Goal: Task Accomplishment & Management: Complete application form

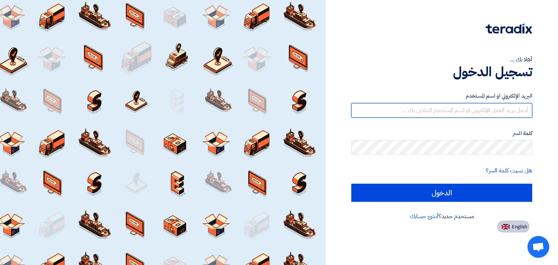
type input "mumtaz@mantechsystems.com"
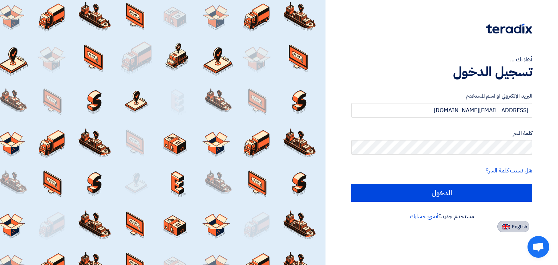
click at [520, 224] on span "English" at bounding box center [519, 226] width 15 height 5
type input "Sign in"
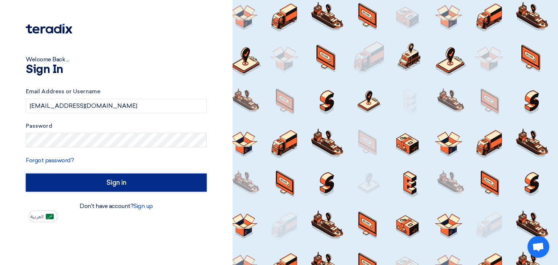
click at [131, 186] on input "Sign in" at bounding box center [116, 183] width 181 height 18
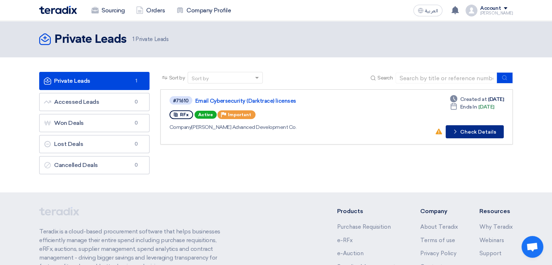
click at [469, 130] on button "Check details Check Details" at bounding box center [475, 131] width 58 height 13
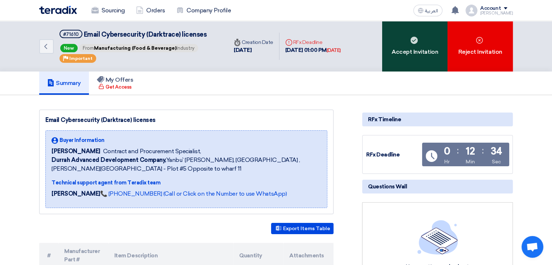
click at [412, 45] on div "Accept Invitation" at bounding box center [414, 46] width 65 height 50
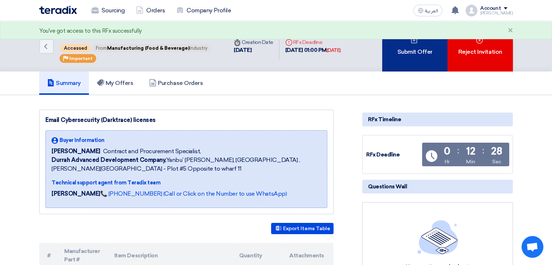
click at [412, 45] on div "Submit Offer" at bounding box center [414, 46] width 65 height 50
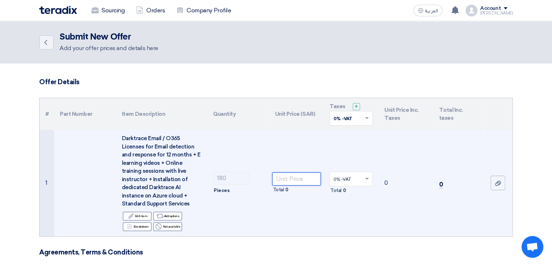
click at [286, 178] on input "number" at bounding box center [296, 178] width 49 height 13
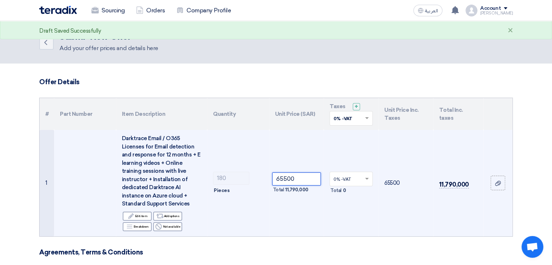
type input "65500"
click at [350, 178] on input "text" at bounding box center [348, 180] width 28 height 12
click at [348, 192] on span "0% -VAT" at bounding box center [342, 192] width 17 height 5
click at [357, 116] on input "text" at bounding box center [348, 119] width 28 height 12
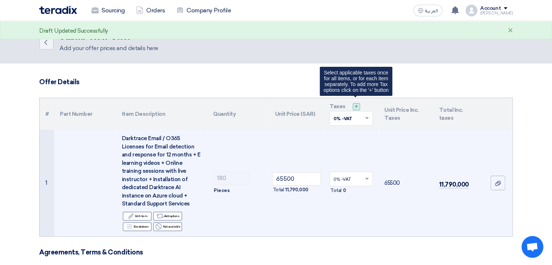
click at [356, 107] on span "+" at bounding box center [357, 106] width 4 height 7
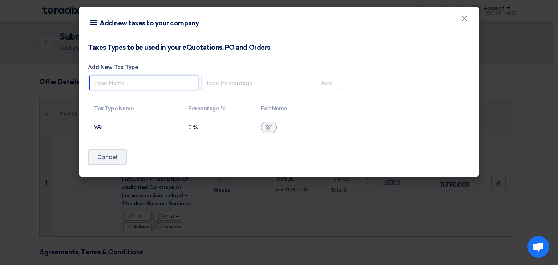
click at [184, 84] on input "Add New Tax Type" at bounding box center [143, 83] width 109 height 15
type input "VAT"
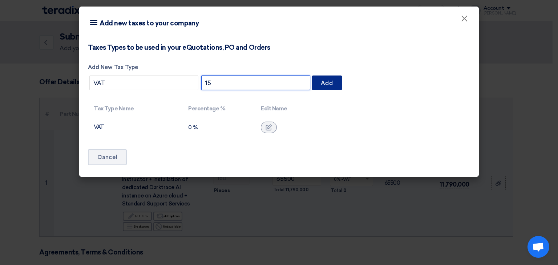
type input "15"
click at [324, 86] on button "Add" at bounding box center [327, 83] width 31 height 15
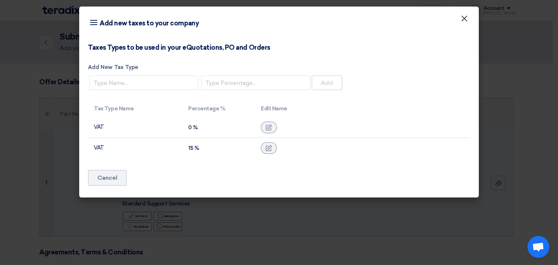
click at [464, 18] on span "×" at bounding box center [463, 20] width 7 height 15
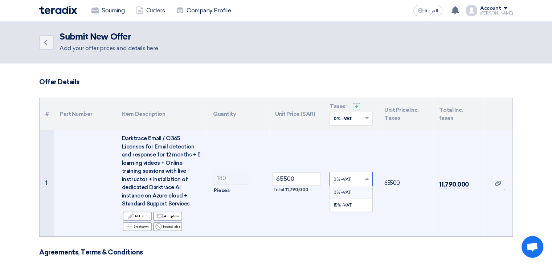
click at [358, 179] on input "text" at bounding box center [348, 180] width 28 height 12
click at [350, 208] on div "15% -VAT" at bounding box center [351, 205] width 42 height 12
click at [300, 174] on input "65500" at bounding box center [296, 178] width 49 height 13
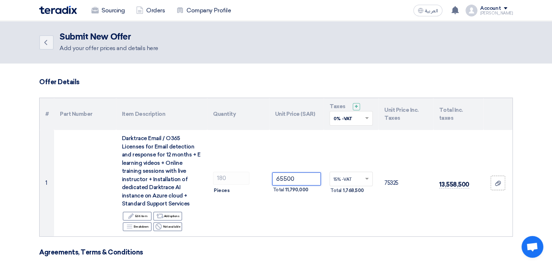
paste input "363.8888889"
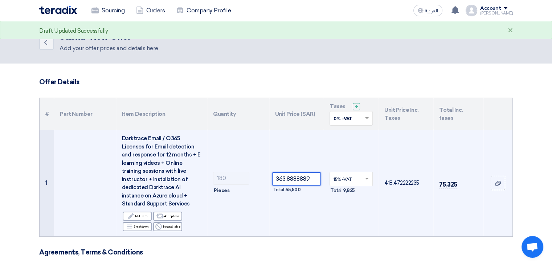
type input "363.8888889"
click at [311, 195] on td "363.8888889 Total 65,500" at bounding box center [296, 183] width 55 height 106
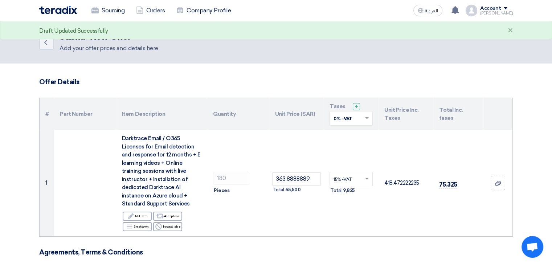
click at [341, 210] on td "15% -VAT × Total 9,825" at bounding box center [351, 183] width 55 height 106
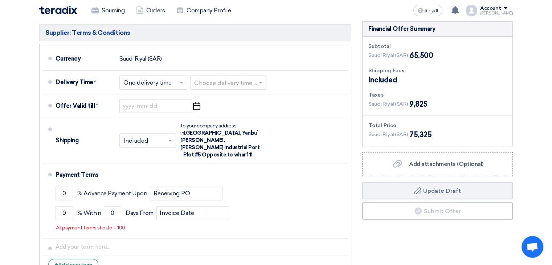
scroll to position [247, 0]
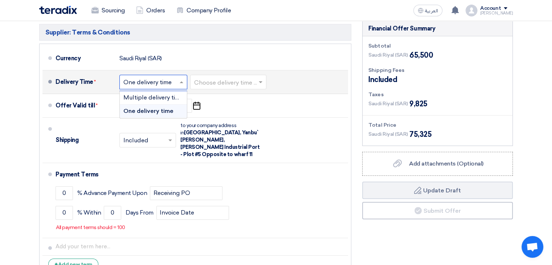
click at [175, 81] on input "text" at bounding box center [153, 82] width 61 height 11
click at [161, 112] on span "One delivery time" at bounding box center [148, 110] width 50 height 7
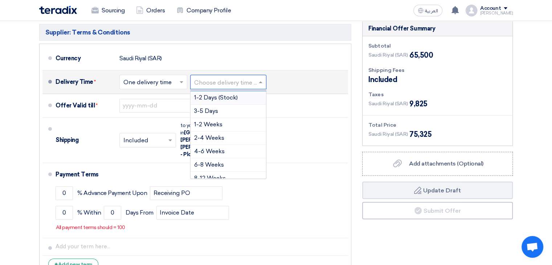
click at [239, 80] on input "text" at bounding box center [228, 82] width 69 height 11
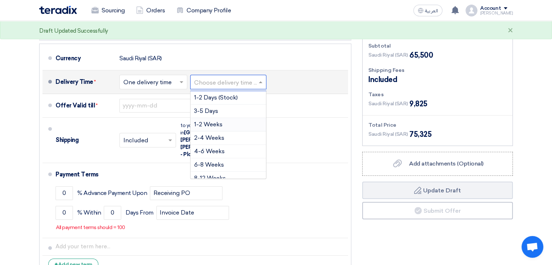
click at [231, 126] on div "1-2 Weeks" at bounding box center [229, 124] width 76 height 13
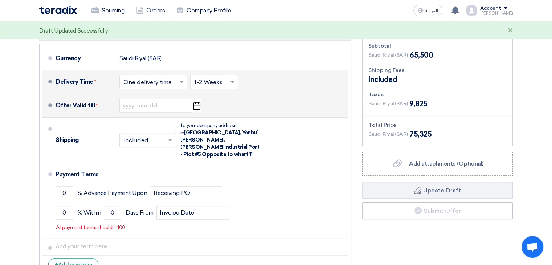
click at [198, 106] on icon "Pick a date" at bounding box center [197, 105] width 10 height 13
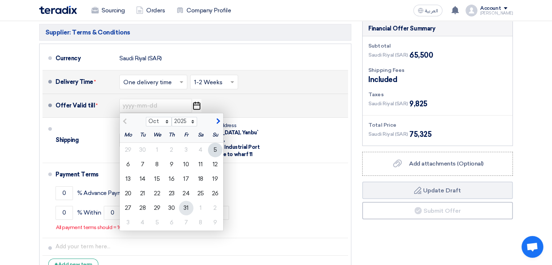
click at [185, 208] on div "31" at bounding box center [186, 208] width 15 height 15
type input "10/31/2025"
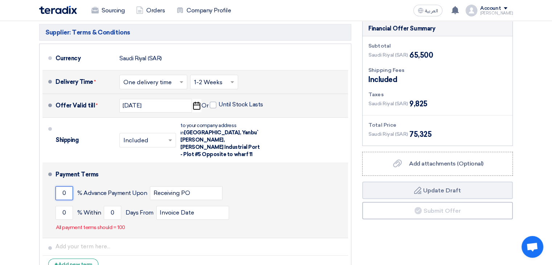
click at [67, 188] on input "0" at bounding box center [64, 193] width 17 height 14
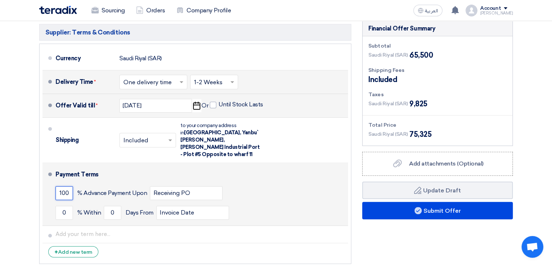
type input "100"
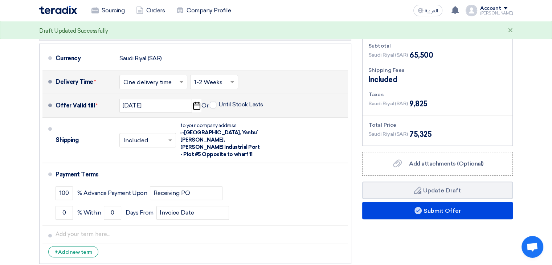
click at [37, 188] on div "Supplier: Terms & Conditions Currency Saudi Riyal (SAR) Delivery Time * Choose …" at bounding box center [195, 144] width 323 height 247
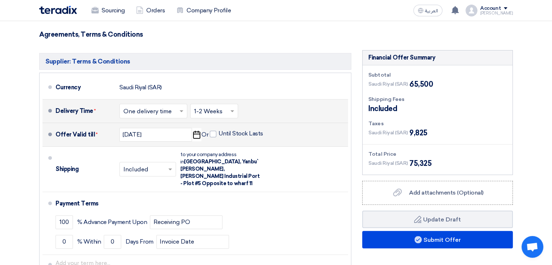
scroll to position [261, 0]
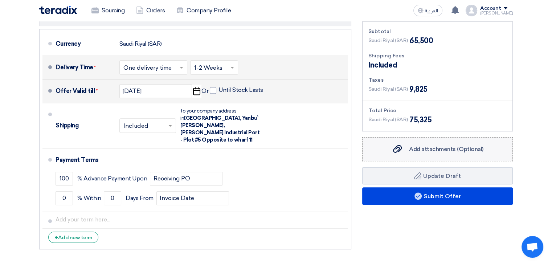
click at [427, 149] on span "Add attachments (Optional)" at bounding box center [446, 149] width 74 height 7
click at [0, 0] on input "Add attachments (Optional) Add attachments (Optional)" at bounding box center [0, 0] width 0 height 0
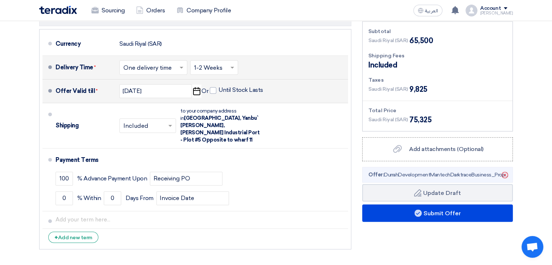
click at [532, 170] on section "Offer Details # Part Number Item Description Quantity Unit Price (SAR) Taxes + …" at bounding box center [276, 39] width 552 height 474
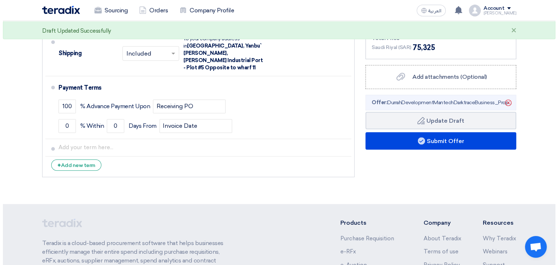
scroll to position [334, 0]
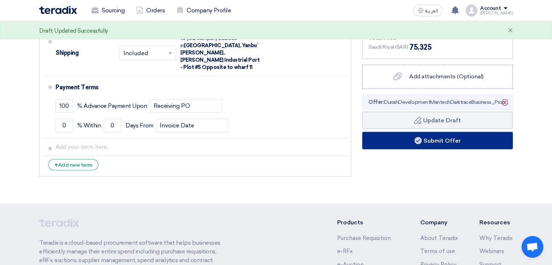
click at [456, 141] on button "Submit Offer" at bounding box center [437, 140] width 151 height 17
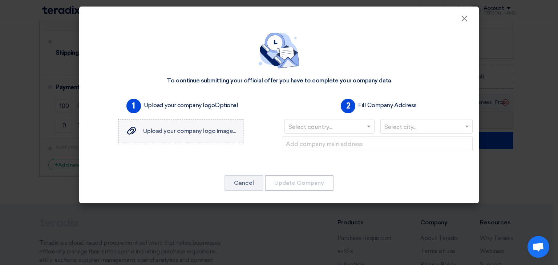
click at [176, 131] on span "Upload your company logo image..." at bounding box center [189, 130] width 93 height 7
click at [0, 0] on input "Upload your company logo image... Upload your company logo image..." at bounding box center [0, 0] width 0 height 0
click at [214, 148] on icon "Delete" at bounding box center [213, 150] width 7 height 7
click at [219, 130] on span "Upload your company logo image..." at bounding box center [189, 130] width 93 height 7
click at [0, 0] on input "Upload your company logo image... Upload your company logo image..." at bounding box center [0, 0] width 0 height 0
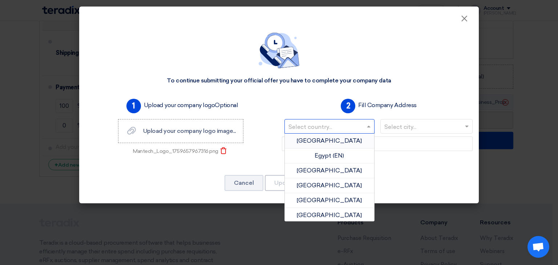
click at [342, 128] on input "text" at bounding box center [325, 127] width 75 height 12
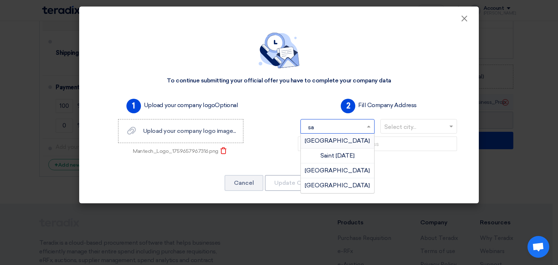
type input "sau"
click at [349, 141] on span "Saudi Arabia" at bounding box center [337, 140] width 65 height 7
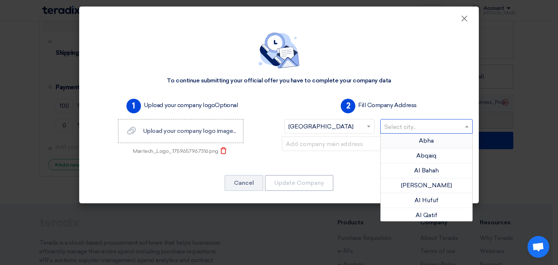
click at [404, 132] on input "text" at bounding box center [422, 127] width 77 height 12
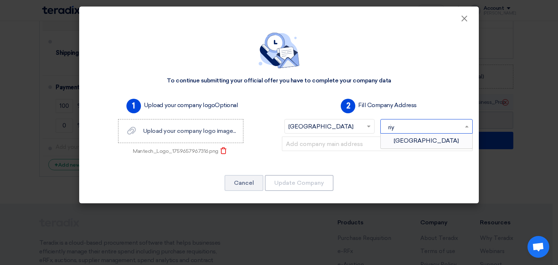
type input "riya"
click at [419, 135] on div "Riyadh" at bounding box center [427, 141] width 92 height 15
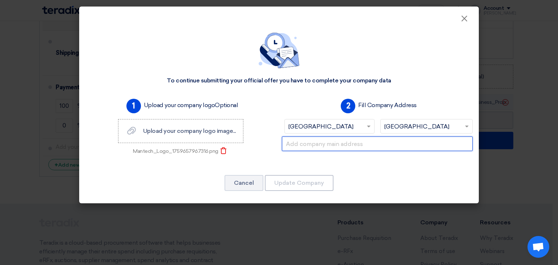
click at [362, 150] on input "text" at bounding box center [377, 144] width 191 height 15
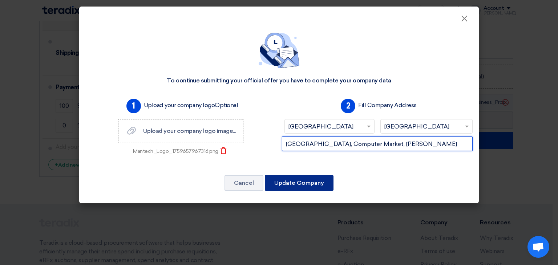
type input "Ameerah Building, Computer Market, Al Olaya"
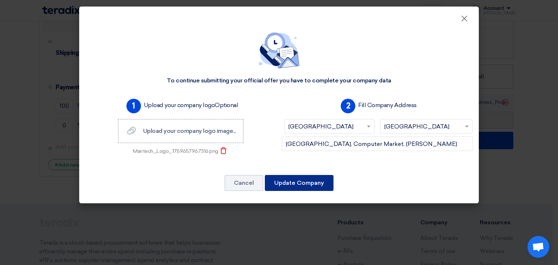
click at [311, 181] on button "Update Company" at bounding box center [299, 183] width 69 height 16
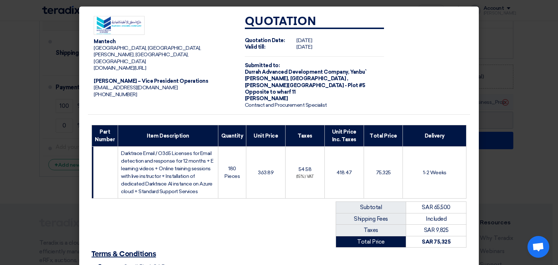
click at [269, 214] on div "Mantech Ameerah Building, Computer Market, Al Olaya, Riyadh, Saudi Arabia mante…" at bounding box center [279, 177] width 382 height 335
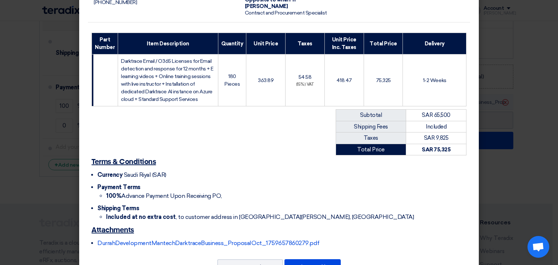
scroll to position [114, 0]
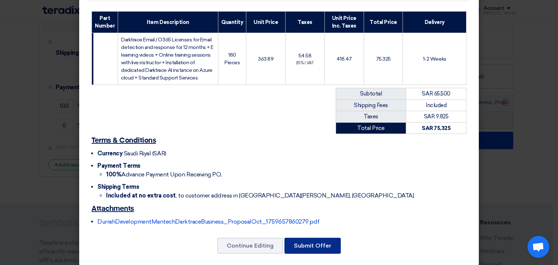
click at [318, 238] on button "Submit Offer" at bounding box center [312, 246] width 56 height 16
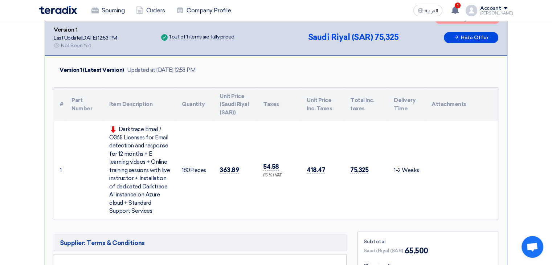
scroll to position [131, 0]
click at [521, 200] on section "Submit Offer Not Competitive Offer Version 1 Last Update 5 Oct 2025, 12:53 PM O…" at bounding box center [276, 203] width 552 height 479
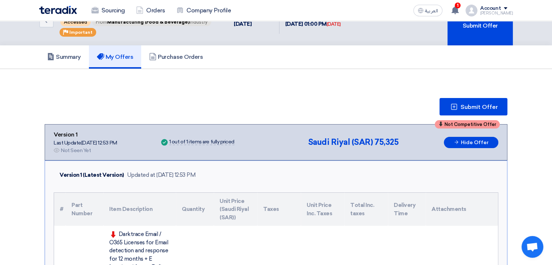
scroll to position [0, 0]
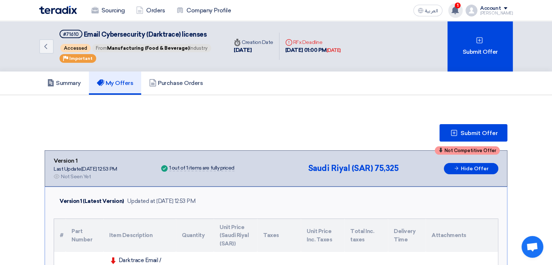
click at [459, 11] on use at bounding box center [455, 10] width 7 height 8
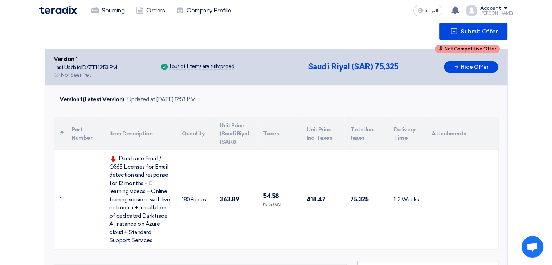
scroll to position [87, 0]
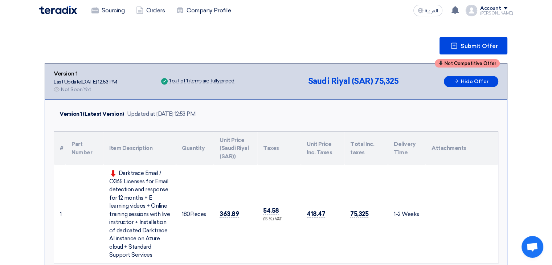
click at [535, 131] on section "Submit Offer Not Competitive Offer Version 1 Last Update 5 Oct 2025, 12:53 PM O…" at bounding box center [276, 247] width 552 height 479
click at [514, 149] on div "Submit Offer Not Competitive Offer Version 1 Last Update 5 Oct 2025, 12:53 PM O…" at bounding box center [276, 248] width 485 height 450
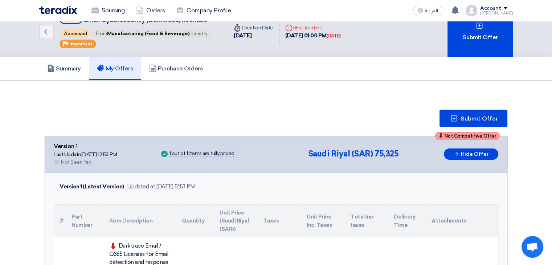
scroll to position [0, 0]
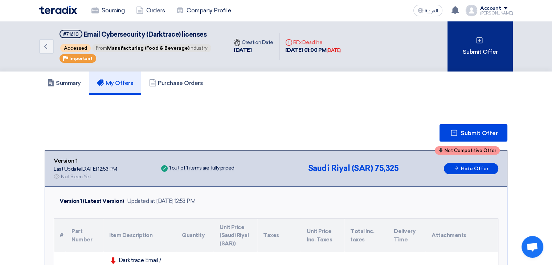
click at [479, 42] on icon at bounding box center [479, 40] width 7 height 7
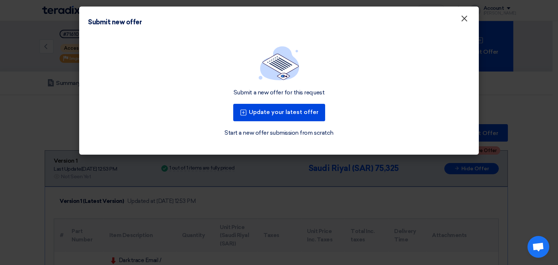
click at [463, 19] on span "×" at bounding box center [463, 20] width 7 height 15
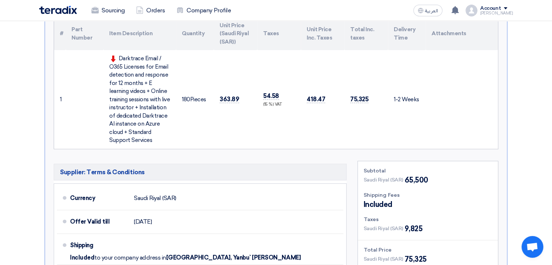
scroll to position [203, 0]
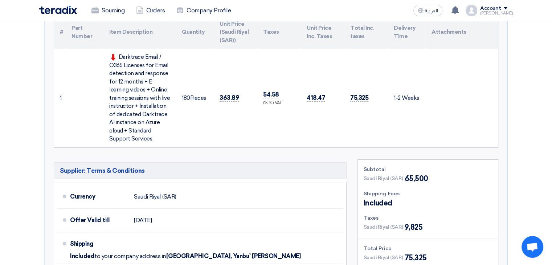
click at [514, 122] on div "Submit Offer Not Competitive Offer Version 1 Last Update 5 Oct 2025, 12:53 PM O…" at bounding box center [276, 131] width 485 height 450
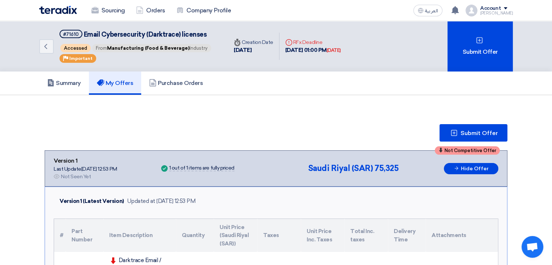
scroll to position [0, 0]
click at [463, 127] on button "Submit Offer" at bounding box center [474, 132] width 68 height 17
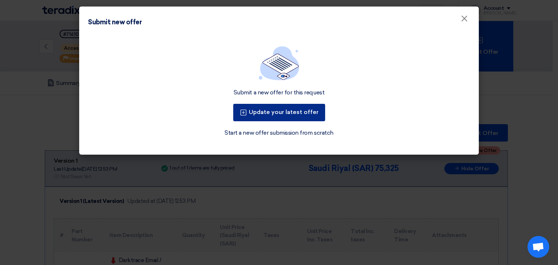
click at [278, 109] on button "Update your latest offer" at bounding box center [279, 112] width 92 height 17
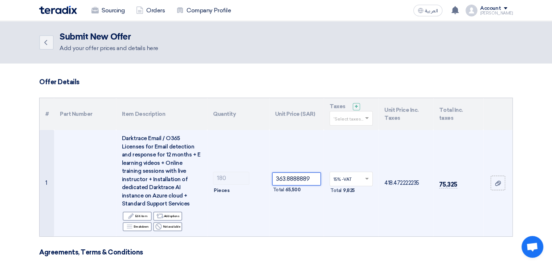
click at [293, 179] on input "363.8888889" at bounding box center [296, 178] width 49 height 13
type input "350"
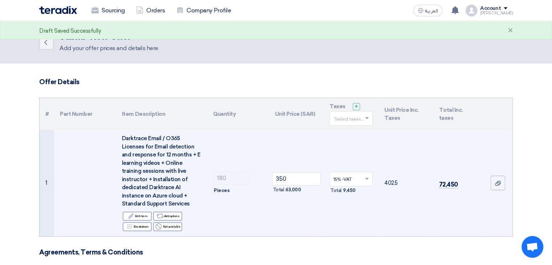
click at [459, 226] on td "72,450" at bounding box center [459, 183] width 50 height 106
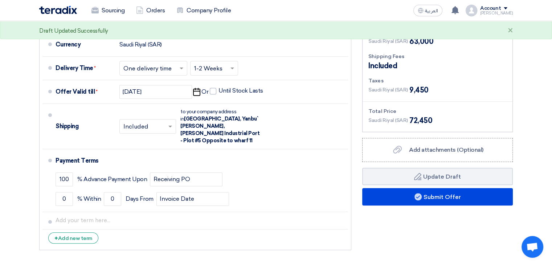
scroll to position [261, 0]
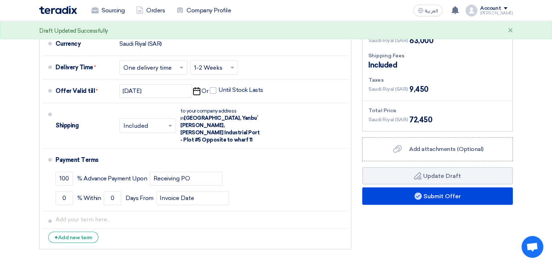
click at [397, 223] on div "Financial Offer Summary Subtotal Saudi Riyal (SAR) 63,000 Shipping Fees" at bounding box center [438, 130] width 162 height 247
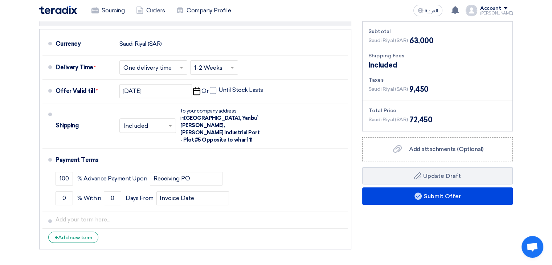
click at [392, 235] on div "Financial Offer Summary Subtotal Saudi Riyal (SAR) 63,000 Shipping Fees" at bounding box center [438, 130] width 162 height 247
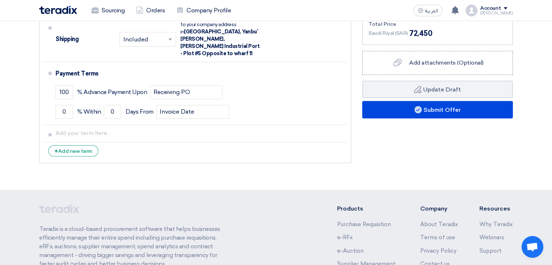
scroll to position [349, 0]
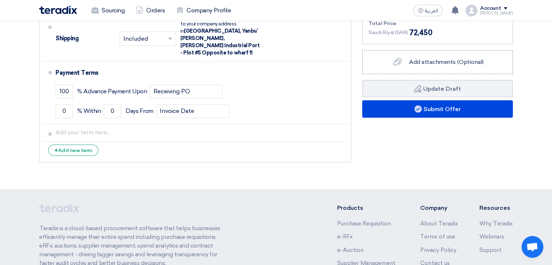
click at [427, 140] on div "Financial Offer Summary Subtotal Saudi Riyal (SAR) 63,000 Shipping Fees" at bounding box center [438, 42] width 162 height 247
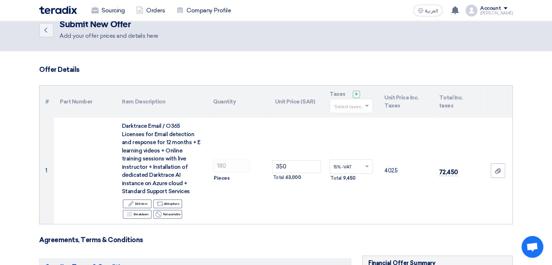
scroll to position [15, 0]
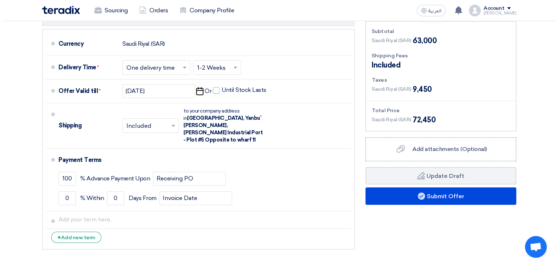
scroll to position [276, 0]
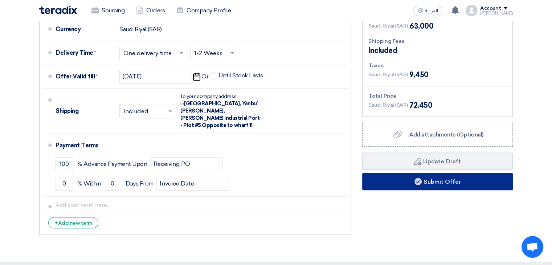
click at [437, 184] on button "Submit Offer" at bounding box center [437, 181] width 151 height 17
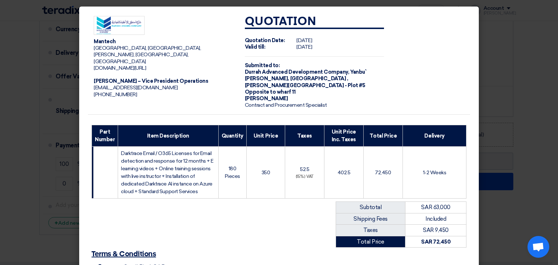
click at [464, 200] on div "Subtotal SAR 63,000 Shipping Fees Included Taxes SAR 9,450 Total Price SAR 72,4…" at bounding box center [279, 201] width 382 height 3
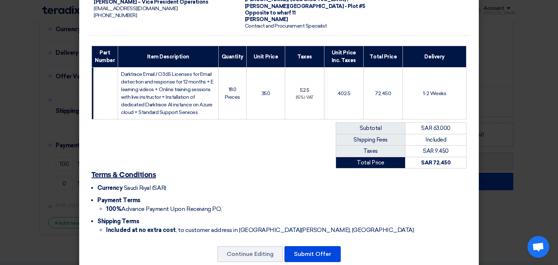
scroll to position [88, 0]
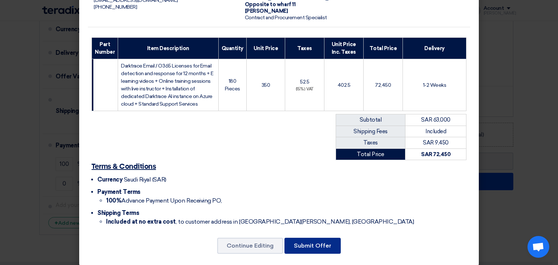
click at [302, 238] on button "Submit Offer" at bounding box center [312, 246] width 56 height 16
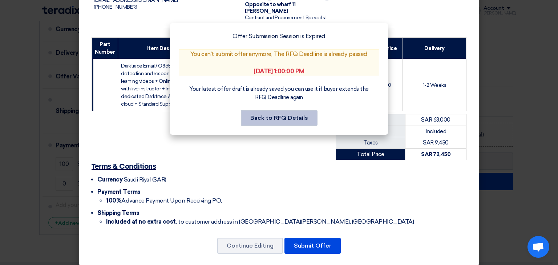
click at [276, 122] on button "Back to RFQ Details" at bounding box center [279, 118] width 77 height 16
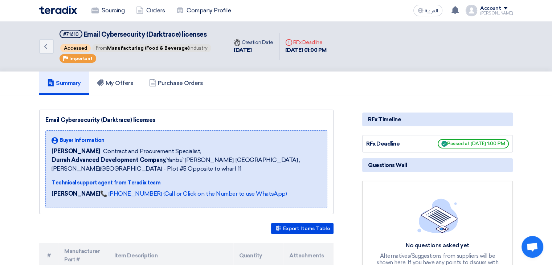
click at [486, 79] on div "Summary My Offers Purchase Orders" at bounding box center [276, 83] width 474 height 23
click at [124, 80] on h5 "My Offers" at bounding box center [115, 83] width 37 height 7
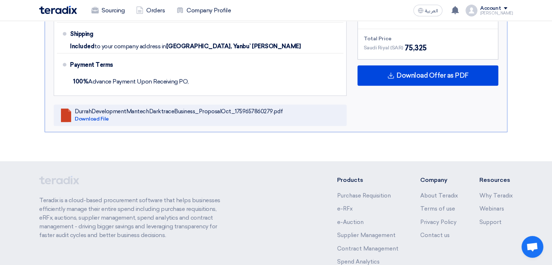
scroll to position [392, 0]
